Goal: Information Seeking & Learning: Understand process/instructions

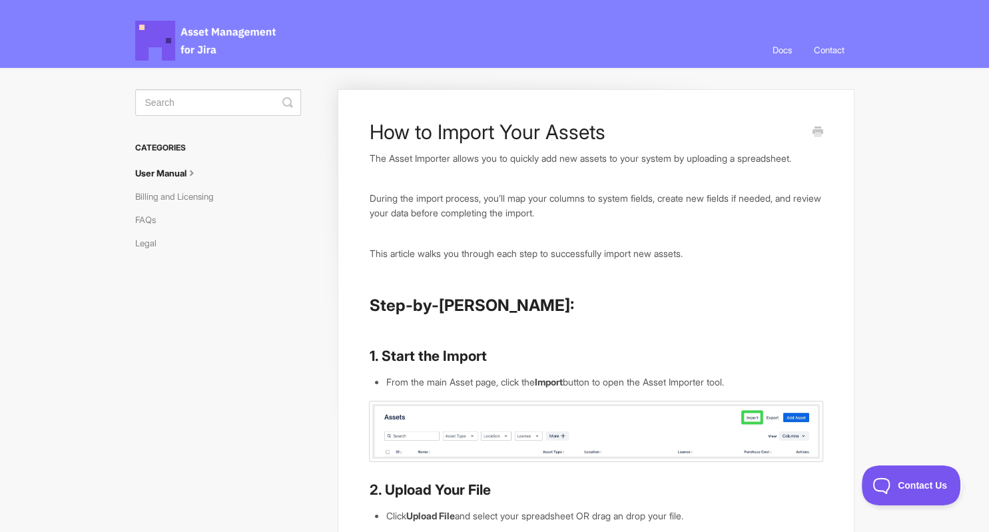
click at [161, 174] on link "User Manual" at bounding box center [171, 172] width 73 height 21
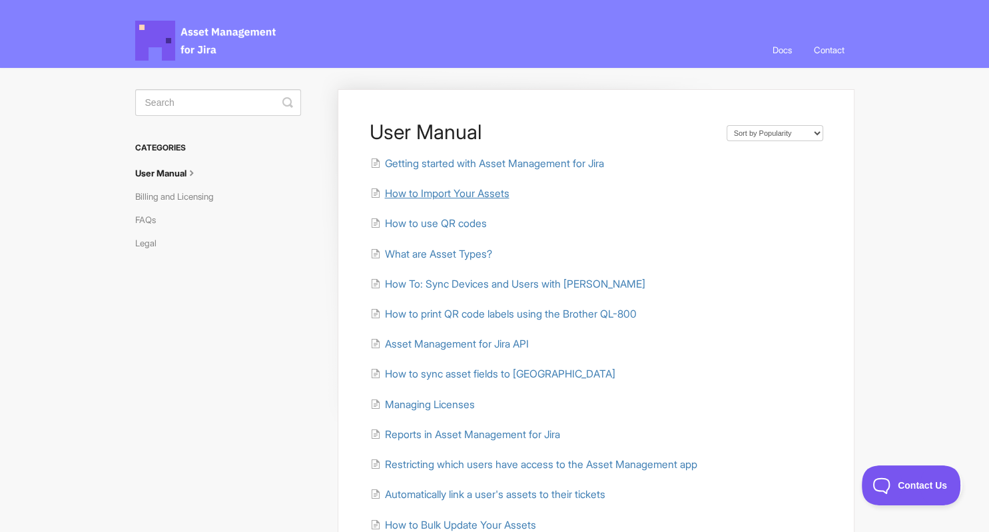
click at [443, 195] on span "How to Import Your Assets" at bounding box center [446, 193] width 124 height 13
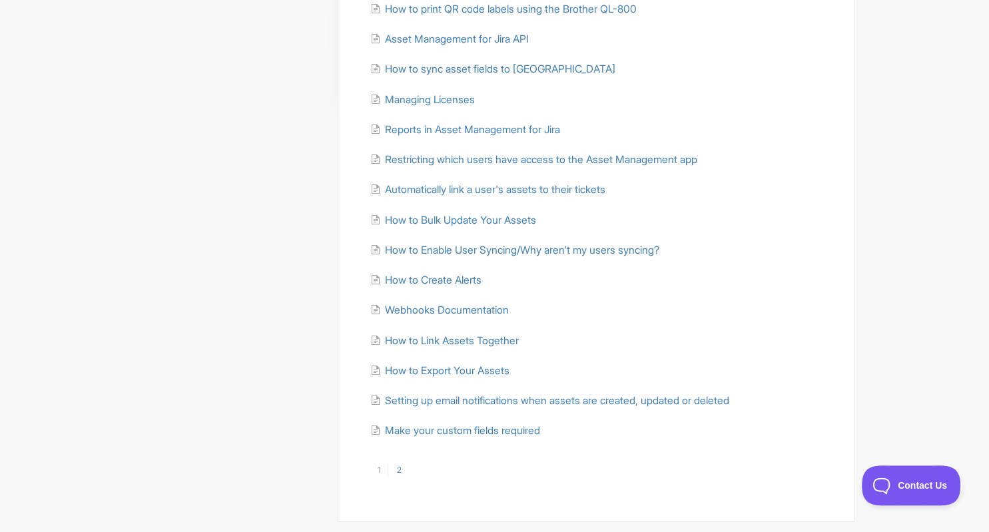
scroll to position [344, 0]
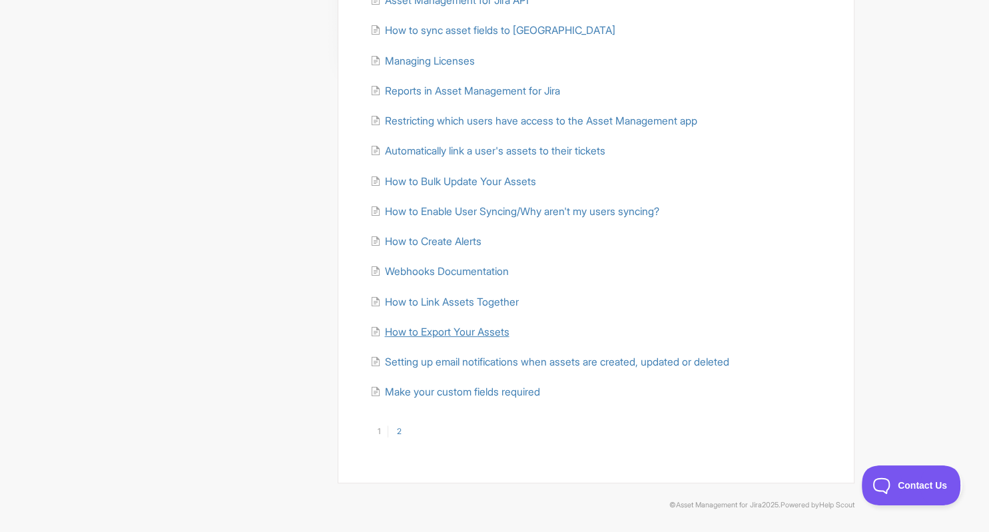
click at [476, 330] on span "How to Export Your Assets" at bounding box center [446, 332] width 124 height 13
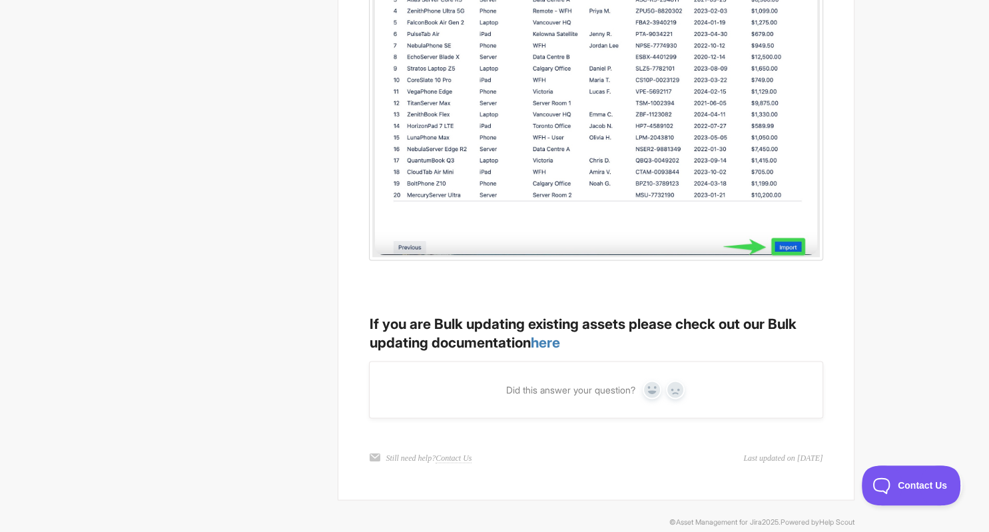
scroll to position [2501, 0]
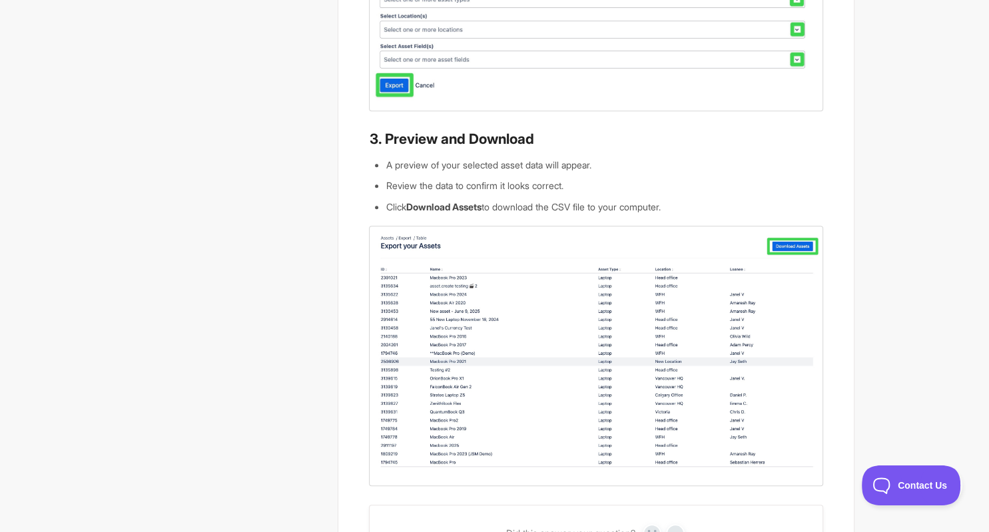
scroll to position [703, 0]
